Goal: Obtain resource: Obtain resource

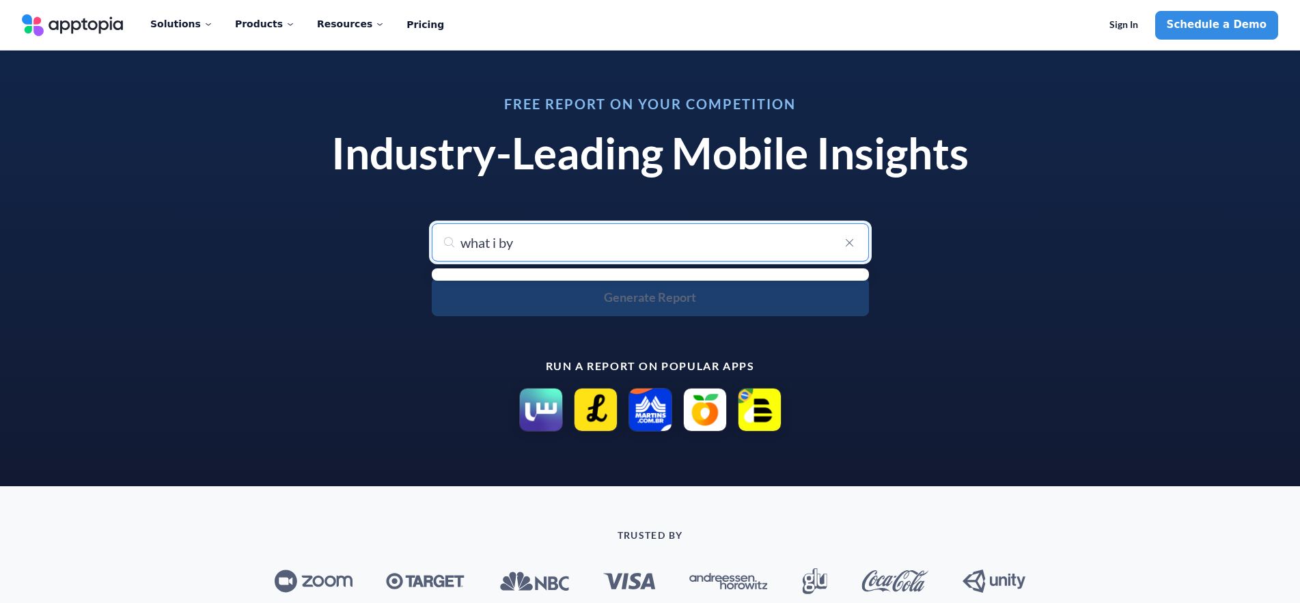
drag, startPoint x: 700, startPoint y: 260, endPoint x: 637, endPoint y: 243, distance: 65.6
click at [701, 260] on input "what i by" at bounding box center [650, 242] width 437 height 38
click at [604, 242] on input "what i by" at bounding box center [650, 242] width 437 height 38
click at [556, 241] on input "what i by" at bounding box center [650, 242] width 437 height 38
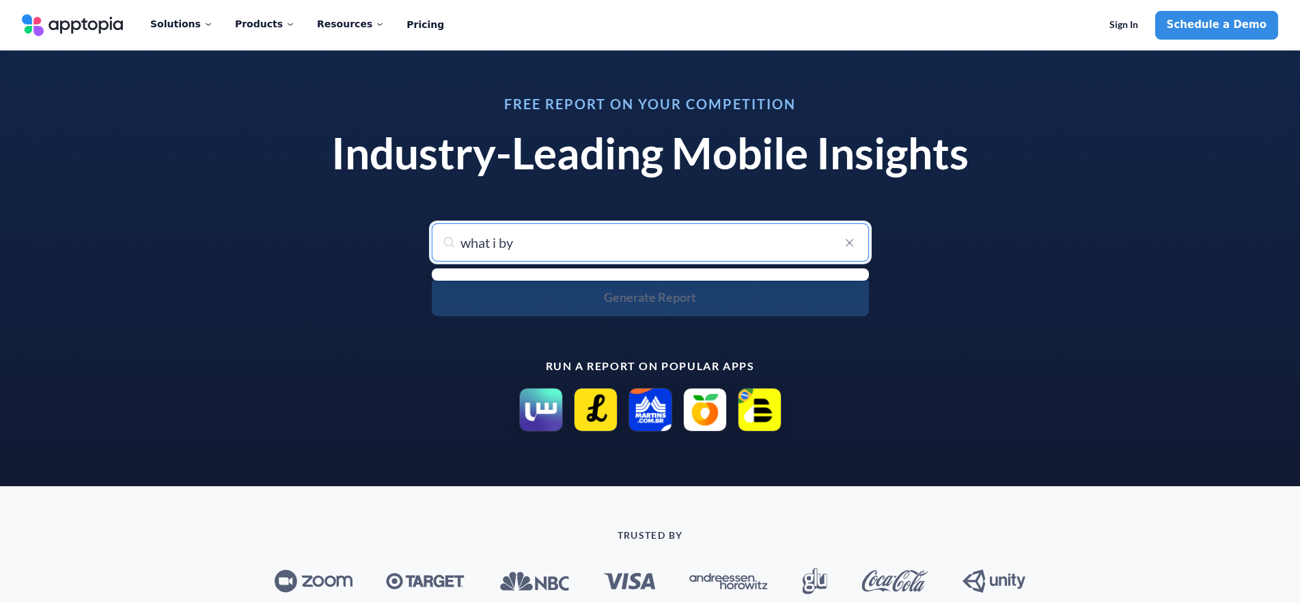
click at [619, 303] on div "what i by Generate Report" at bounding box center [650, 269] width 437 height 93
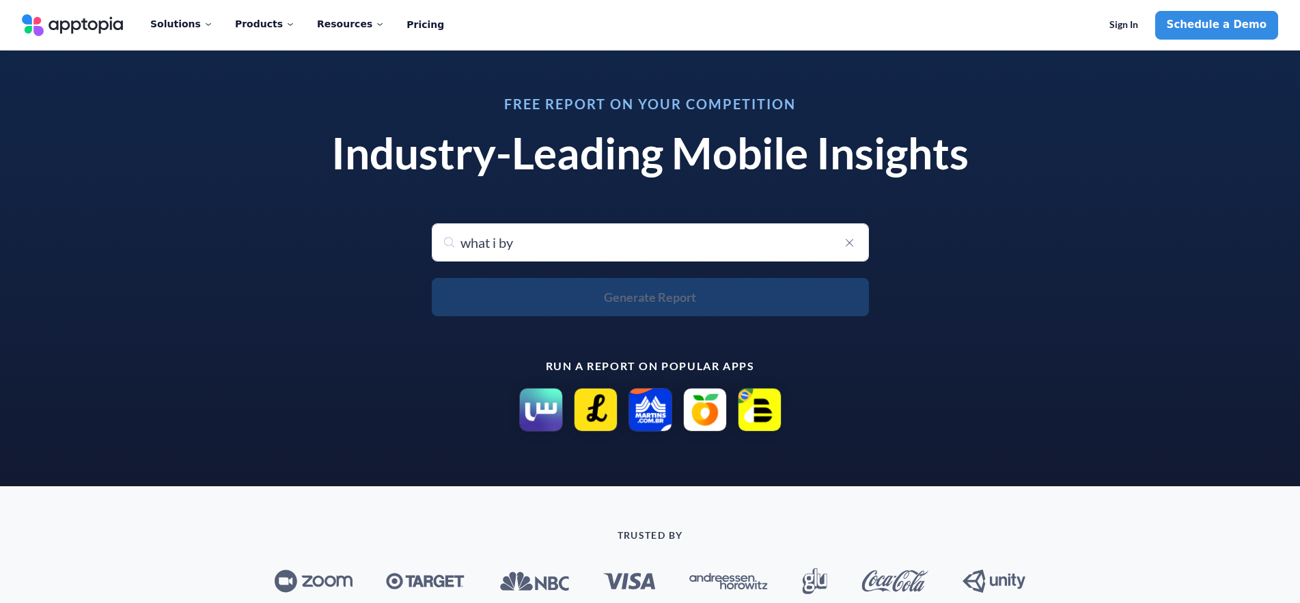
click at [645, 297] on div "what i by Generate Report" at bounding box center [650, 269] width 437 height 93
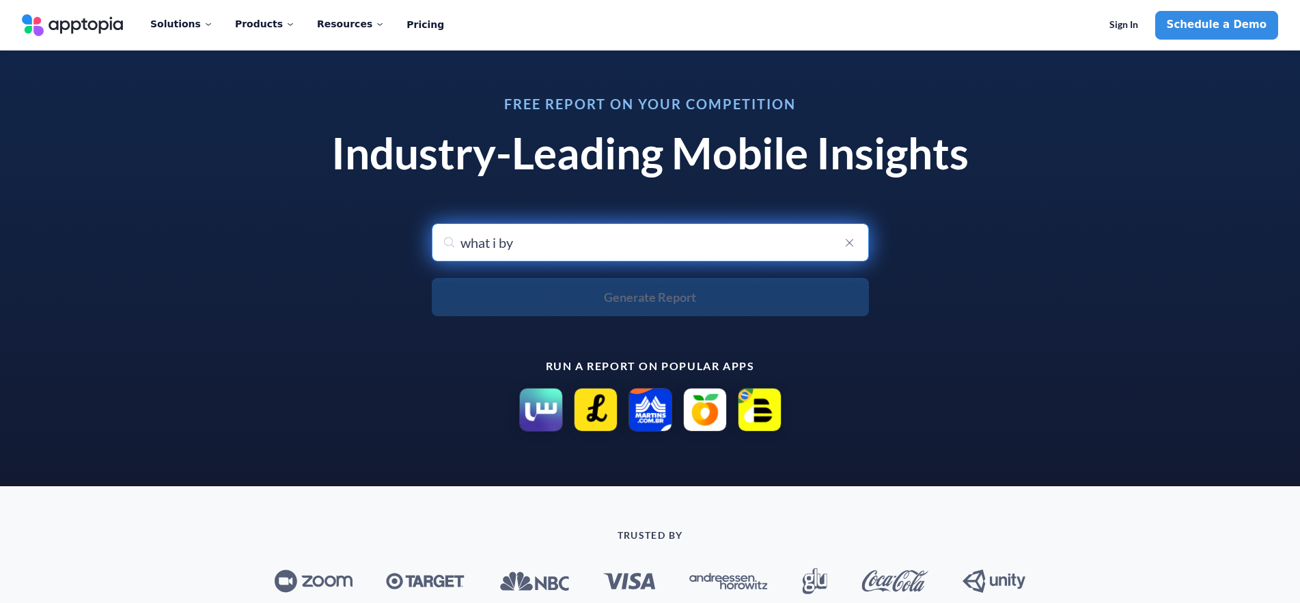
click at [586, 241] on input "what i by" at bounding box center [650, 242] width 437 height 38
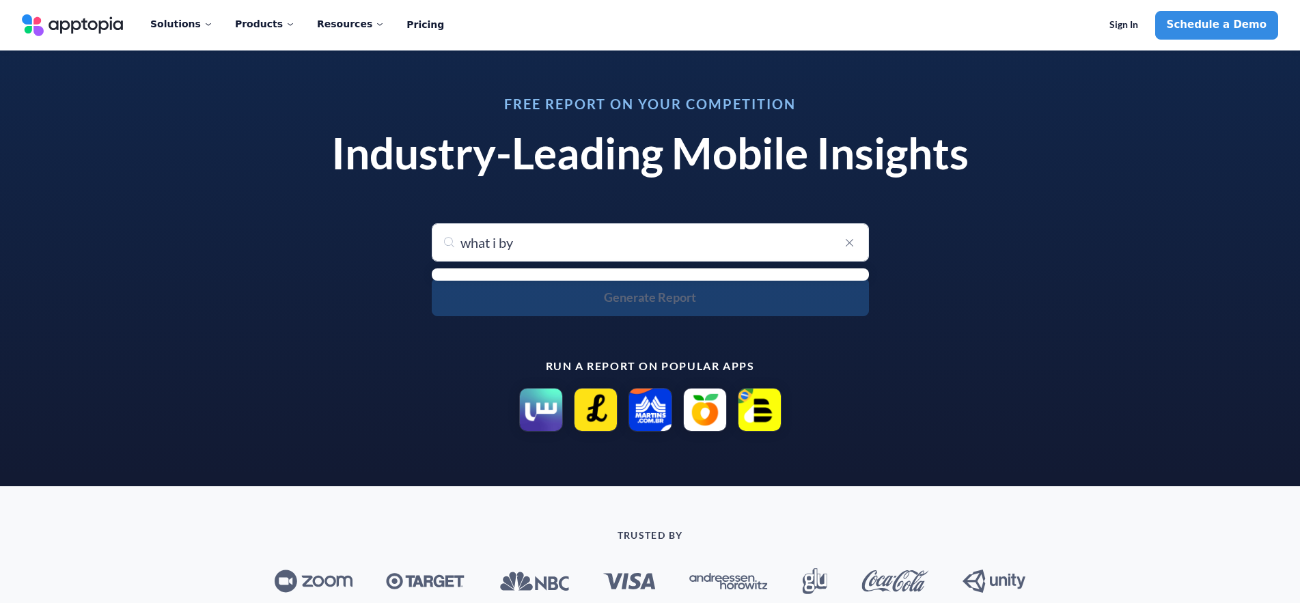
click at [451, 240] on div "what i by" at bounding box center [650, 242] width 437 height 38
click at [450, 246] on div "what i by" at bounding box center [650, 242] width 437 height 38
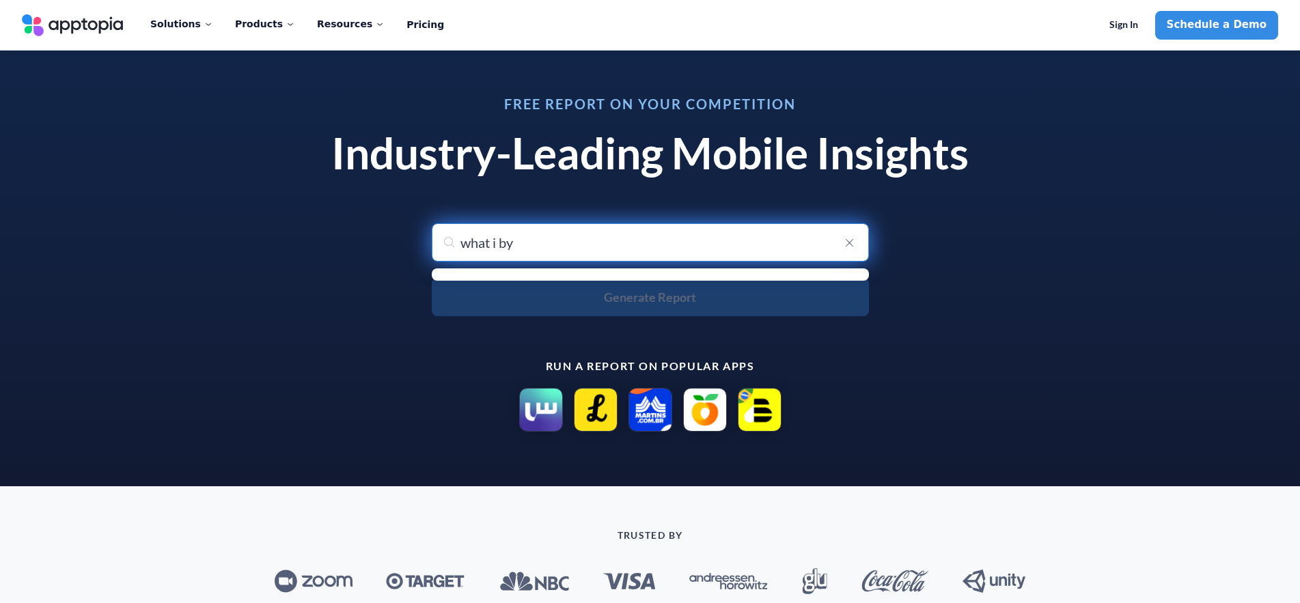
click at [576, 241] on input "what i by" at bounding box center [650, 242] width 437 height 38
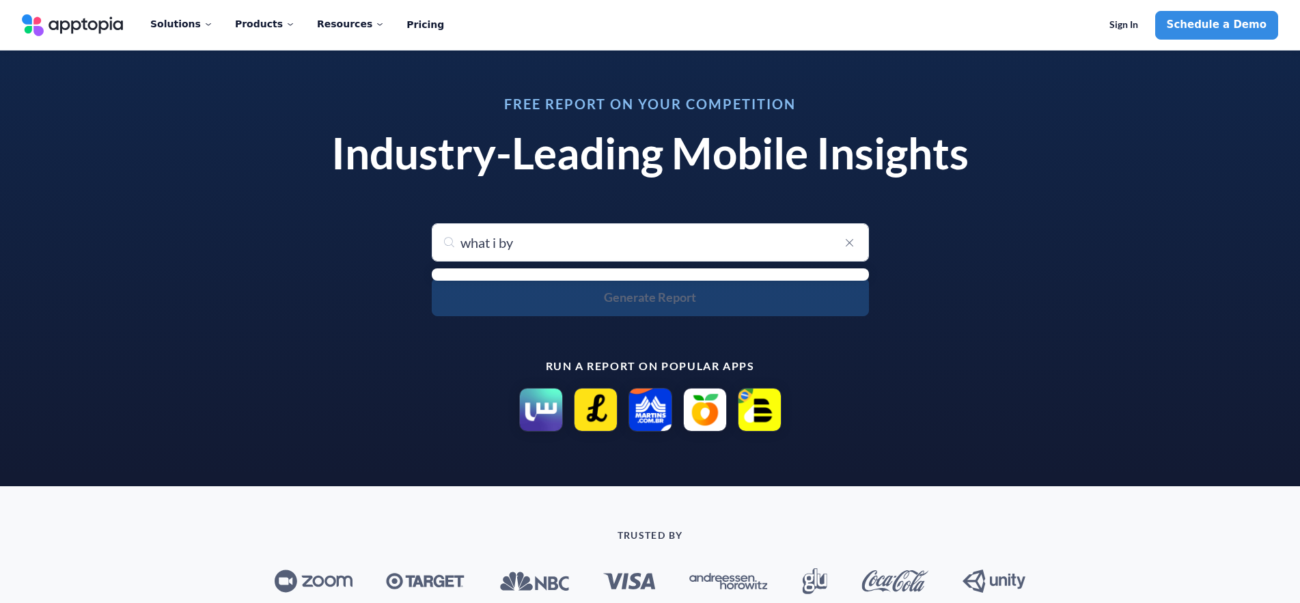
click at [591, 274] on ul "menu-options" at bounding box center [650, 274] width 437 height 12
click at [497, 277] on ul "menu-options" at bounding box center [650, 274] width 437 height 12
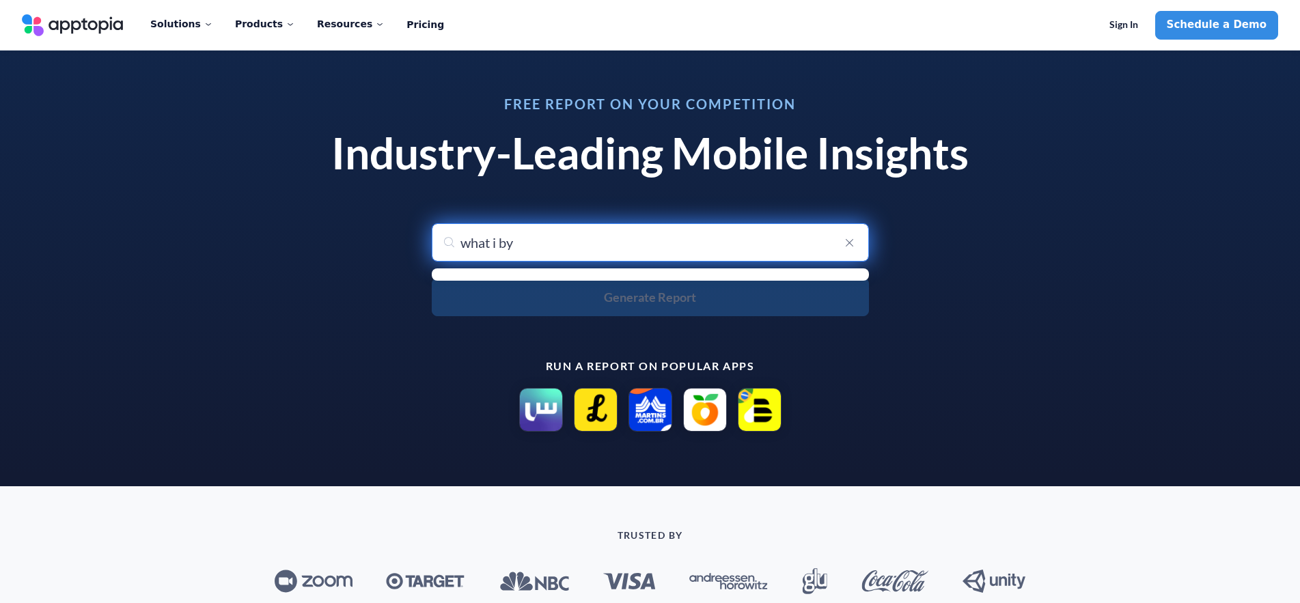
drag, startPoint x: 514, startPoint y: 245, endPoint x: 425, endPoint y: 240, distance: 89.0
click at [432, 240] on input "what i by" at bounding box center [650, 242] width 437 height 38
type input "WIB"
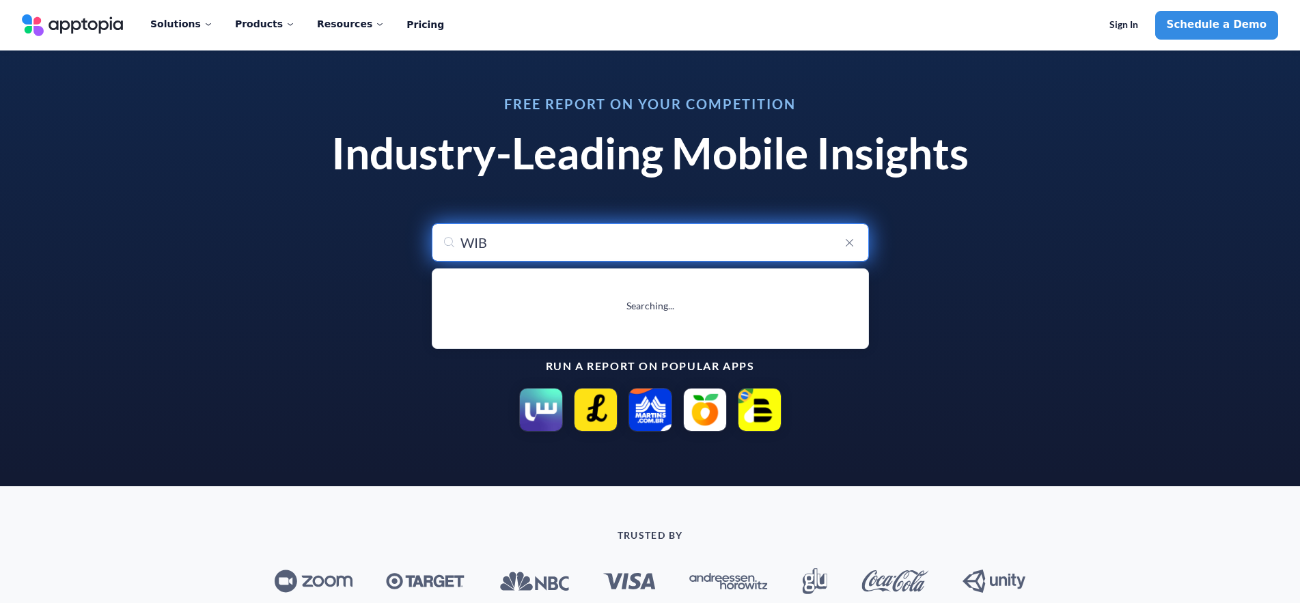
type input "WIBes: видео, блоги, шопинг"
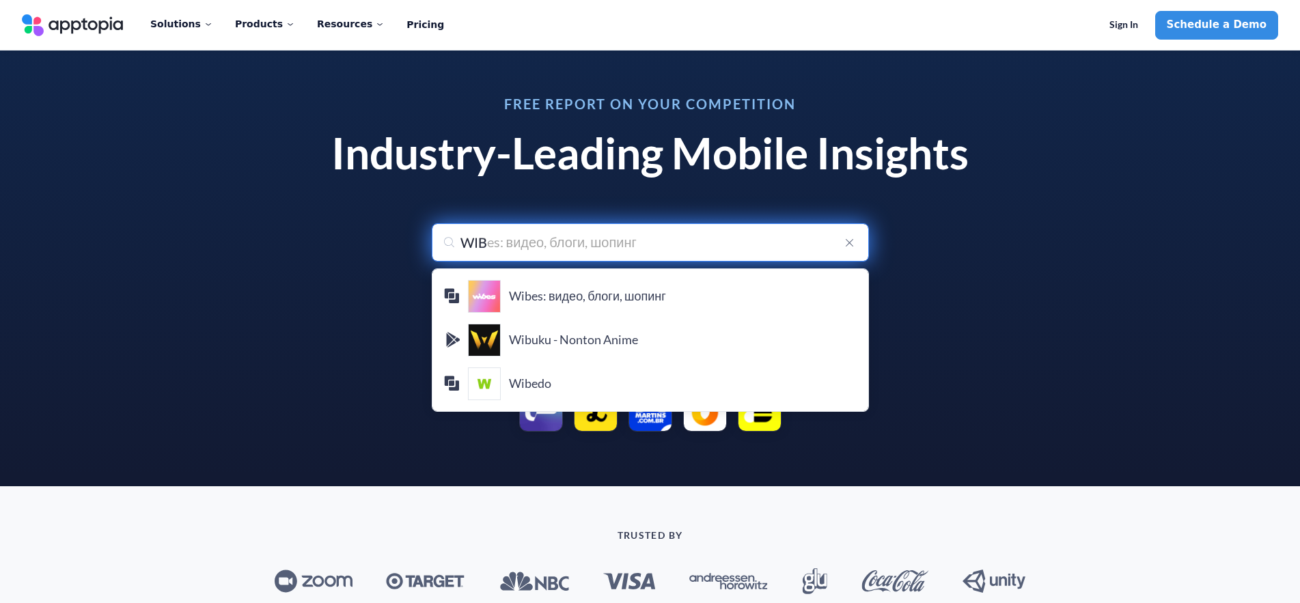
drag, startPoint x: 487, startPoint y: 243, endPoint x: 423, endPoint y: 245, distance: 63.5
click at [432, 245] on input "WIB" at bounding box center [650, 242] width 437 height 38
type input "w"
type input "wibes: видео, блоги, шопинг"
type input "wh"
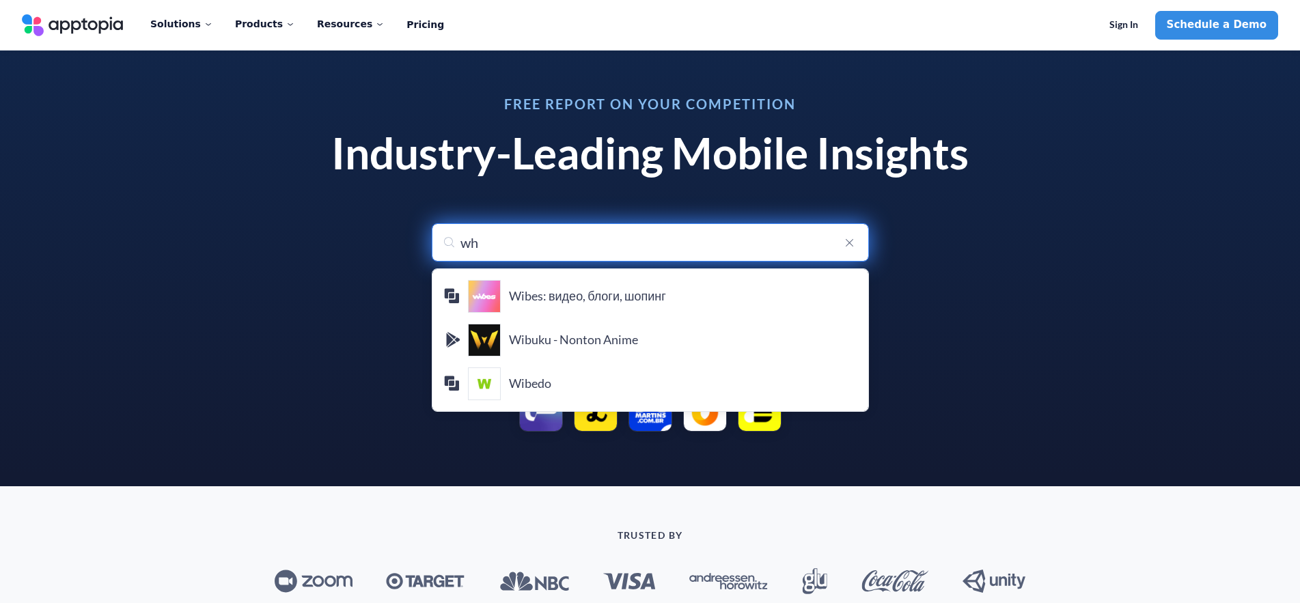
type input "wha"
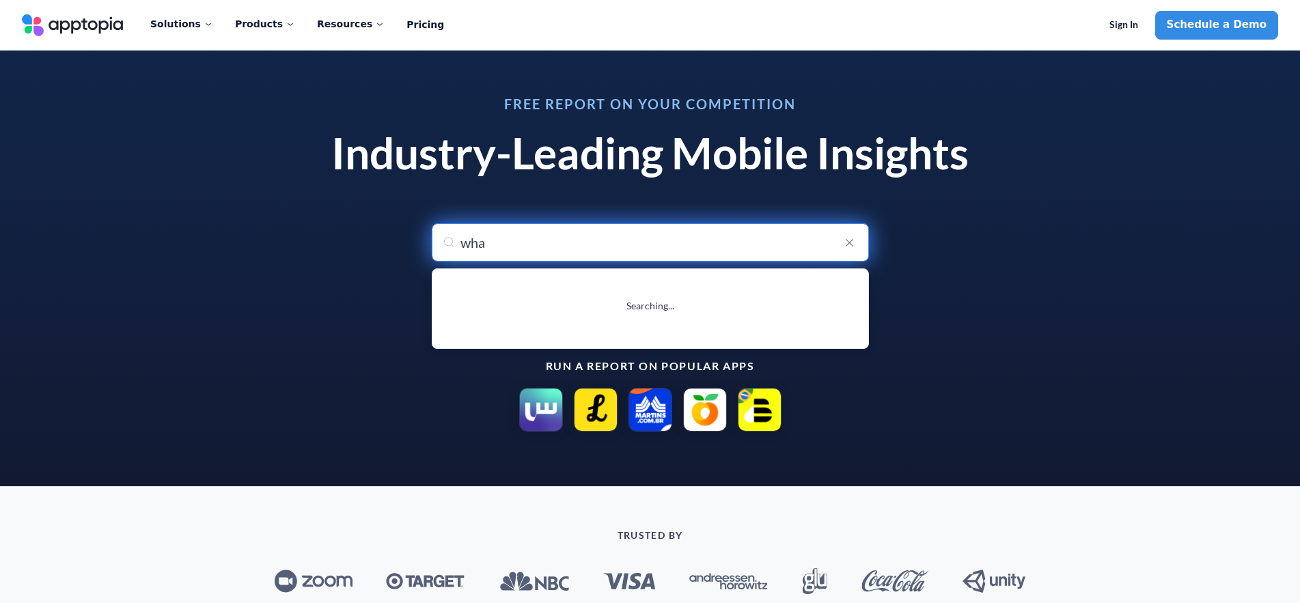
type input "whatsApp Messenger"
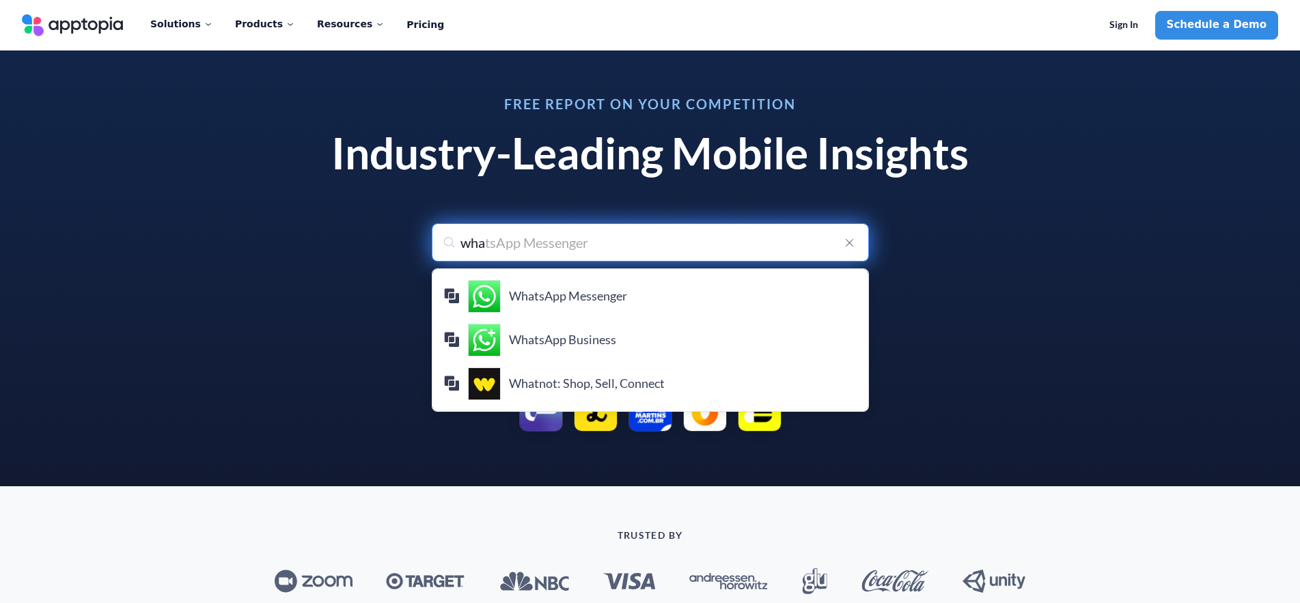
type input "what"
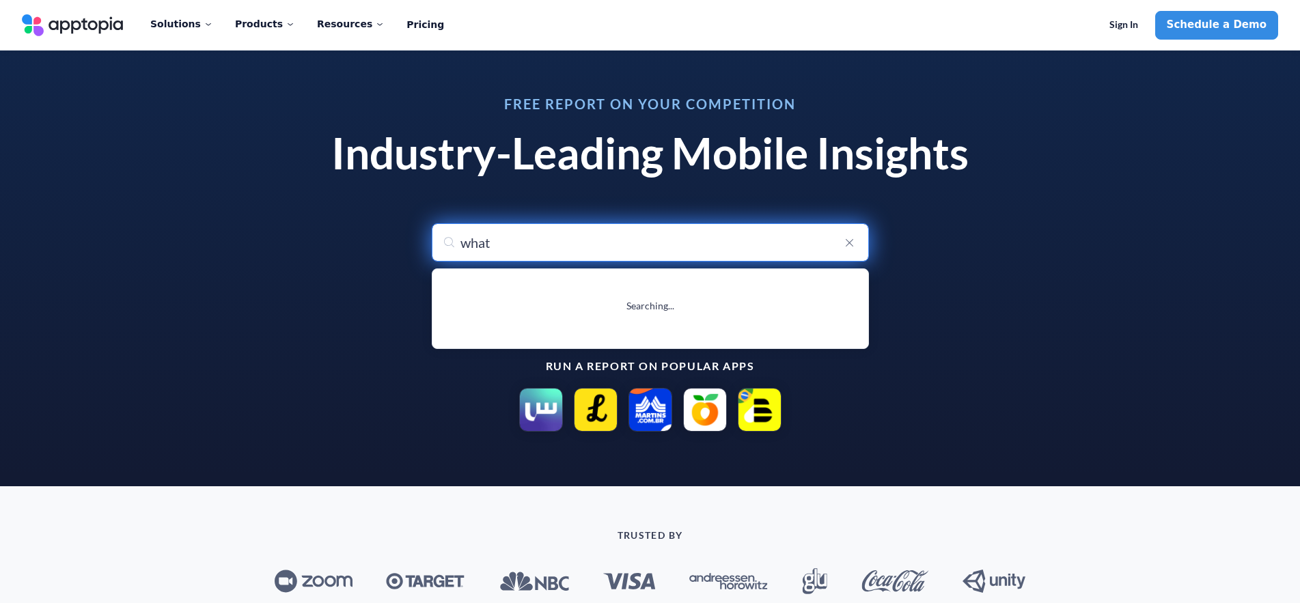
type input "whatsApp Messenger"
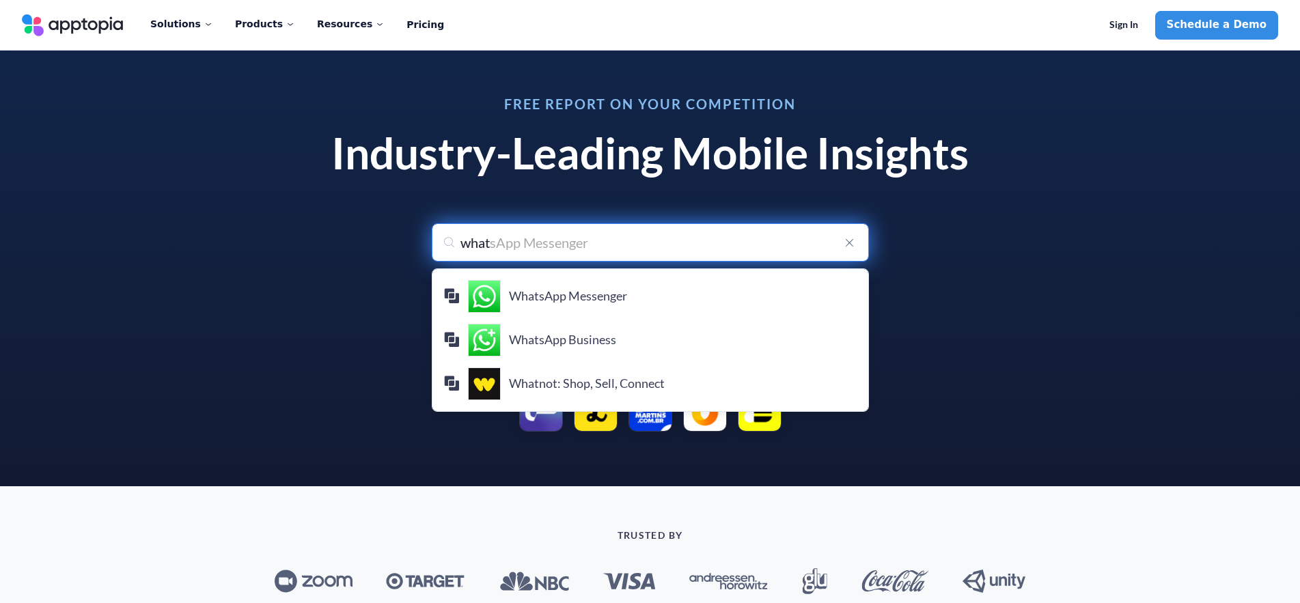
type input "what"
type input "what i"
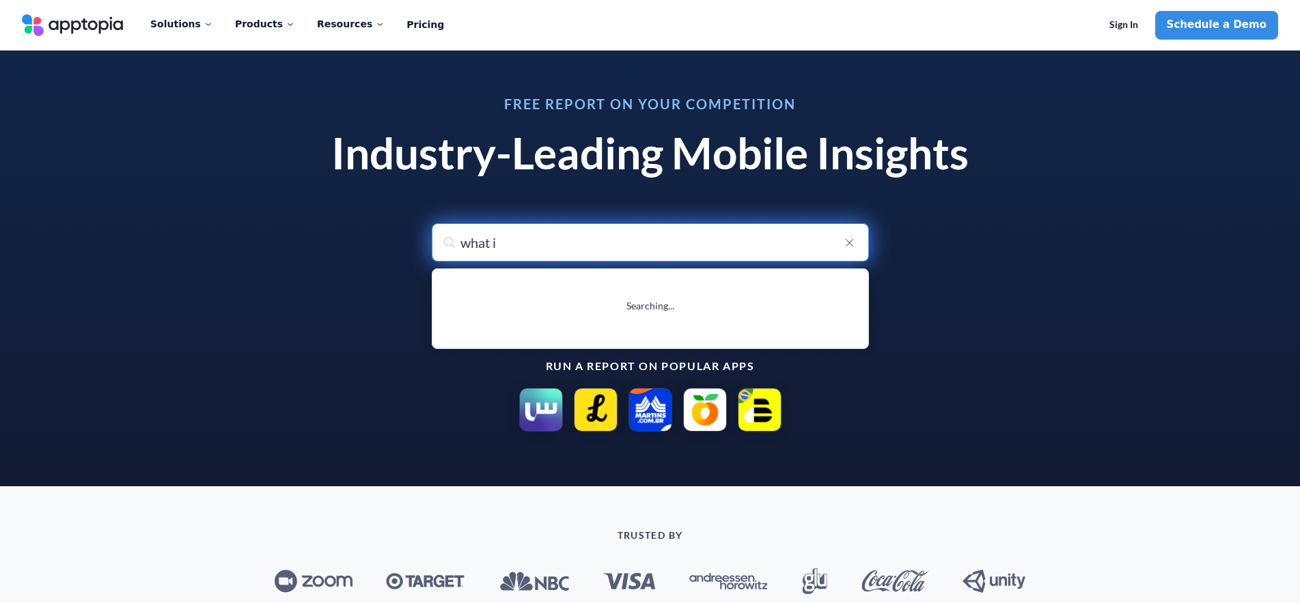
type input "what if..?"
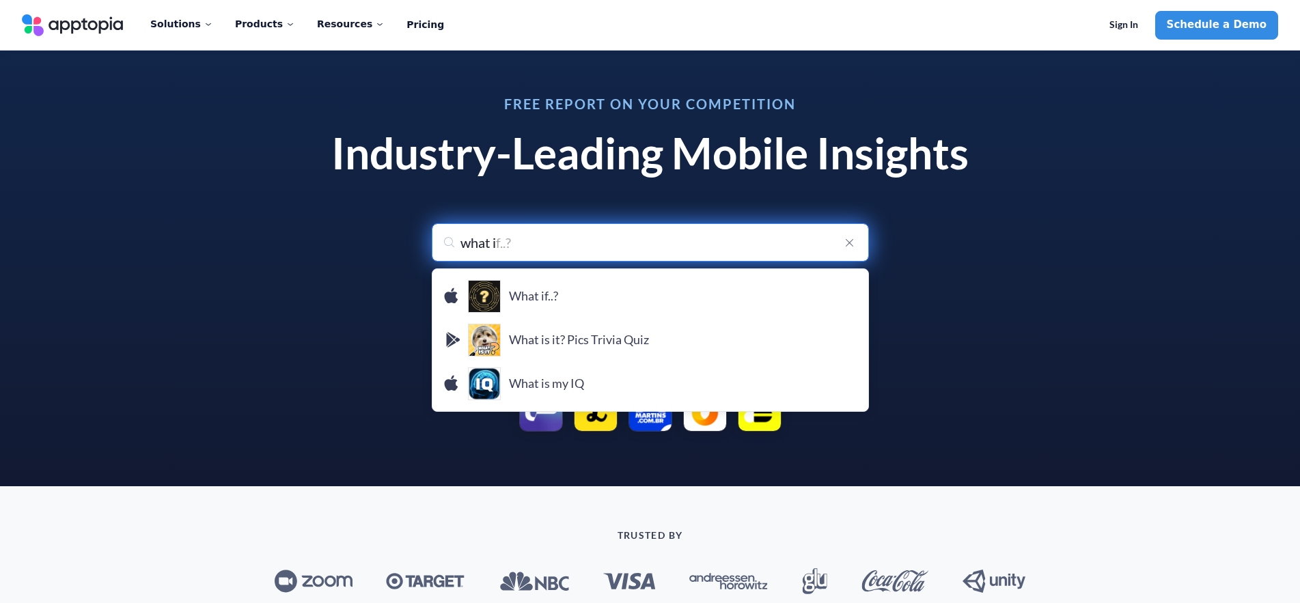
type input "what i"
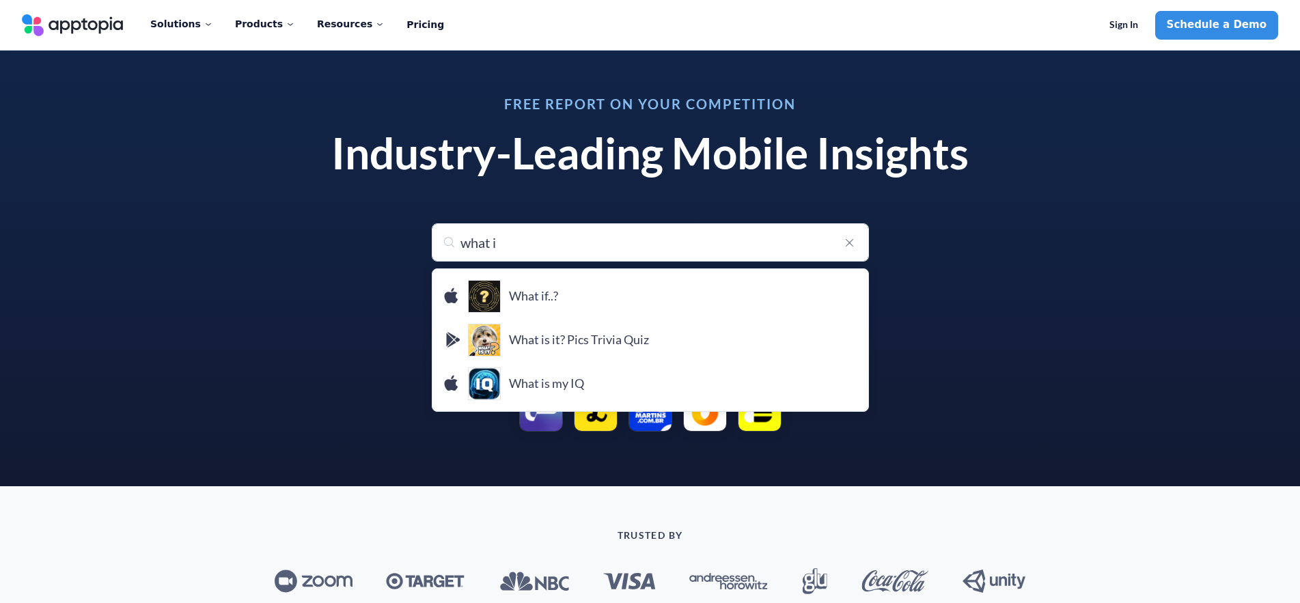
click at [233, 361] on div "Free Report on Your Competition Industry-Leading Mobile Insights Search for any…" at bounding box center [650, 264] width 1300 height 444
